Goal: Task Accomplishment & Management: Use online tool/utility

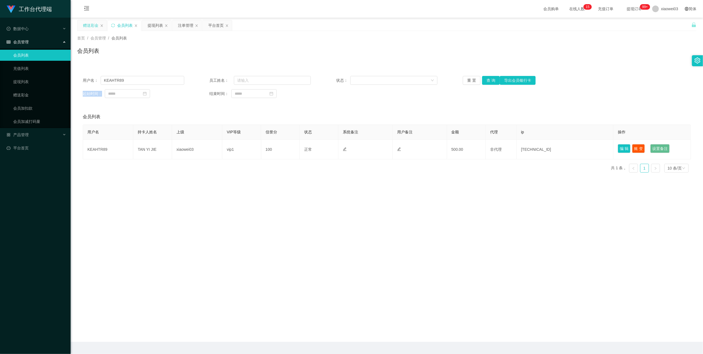
click at [87, 26] on div "赠送彩金" at bounding box center [90, 25] width 15 height 10
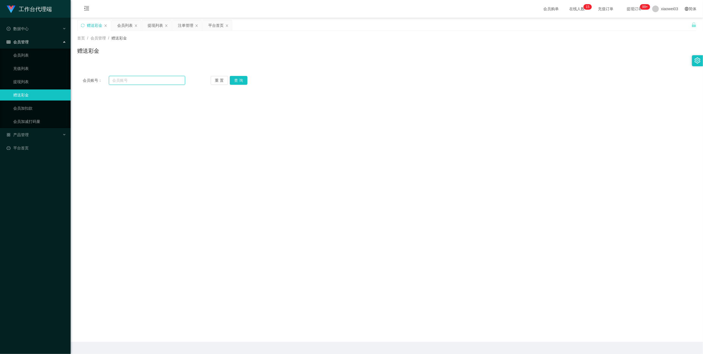
click at [151, 82] on input "text" at bounding box center [147, 80] width 76 height 9
paste input "Vincent12345678"
type input "Vincent12345678"
click at [242, 81] on button "查 询" at bounding box center [239, 80] width 18 height 9
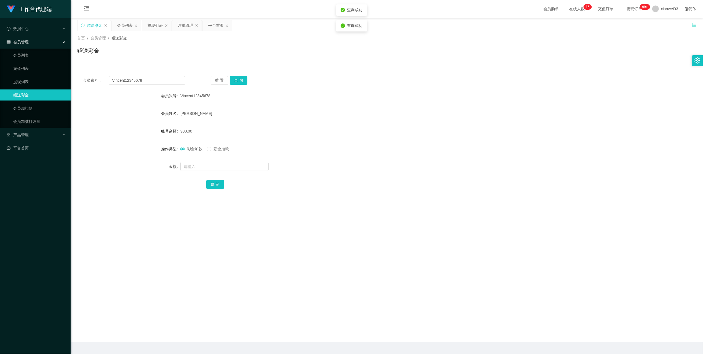
click at [216, 150] on span "彩金扣款" at bounding box center [221, 148] width 20 height 4
click at [210, 168] on input "text" at bounding box center [224, 166] width 88 height 9
type input "200"
click at [215, 185] on button "确 定" at bounding box center [215, 184] width 18 height 9
click at [275, 117] on div "[PERSON_NAME]" at bounding box center [360, 113] width 361 height 11
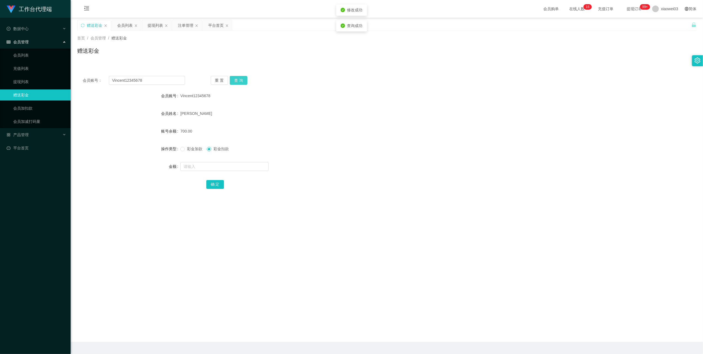
click at [238, 79] on button "查 询" at bounding box center [239, 80] width 18 height 9
